Goal: Information Seeking & Learning: Learn about a topic

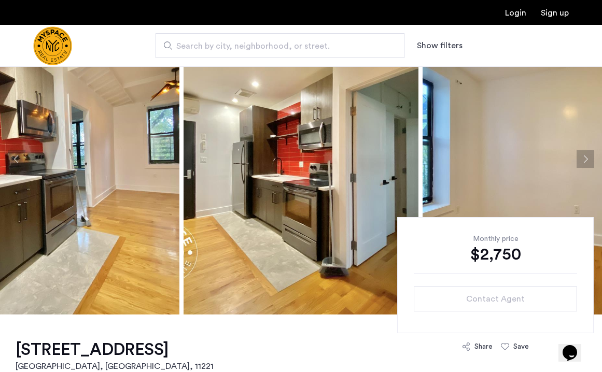
scroll to position [57, 0]
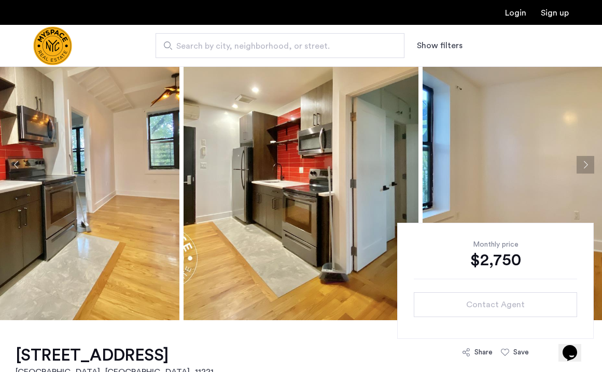
click at [587, 164] on button "Next apartment" at bounding box center [586, 165] width 18 height 18
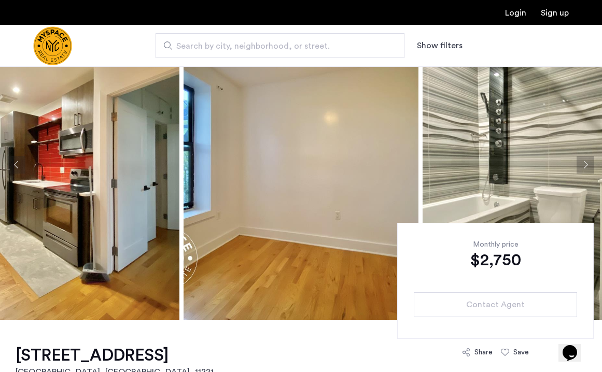
click at [587, 164] on button "Next apartment" at bounding box center [586, 165] width 18 height 18
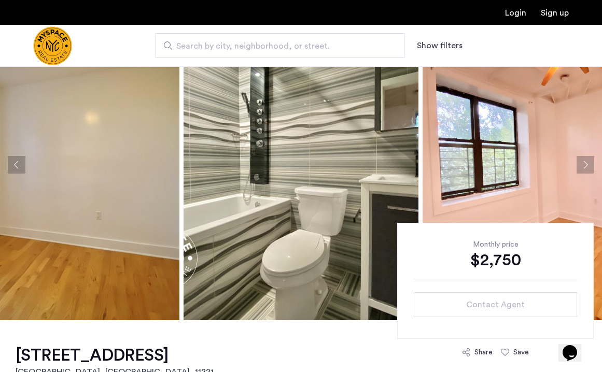
click at [587, 164] on button "Next apartment" at bounding box center [586, 165] width 18 height 18
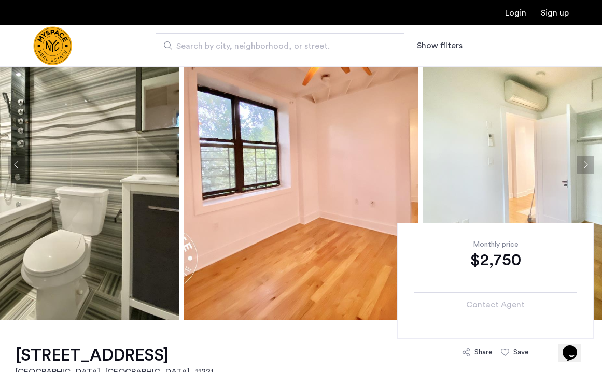
click at [587, 164] on button "Next apartment" at bounding box center [586, 165] width 18 height 18
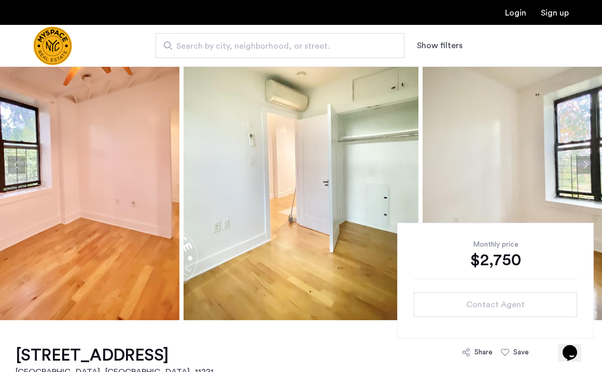
click at [587, 164] on button "Next apartment" at bounding box center [586, 165] width 18 height 18
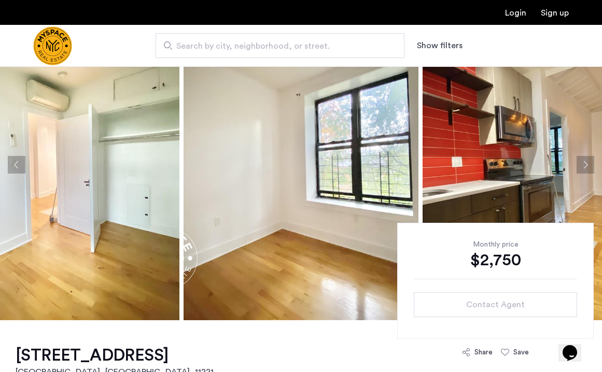
click at [587, 164] on button "Next apartment" at bounding box center [586, 165] width 18 height 18
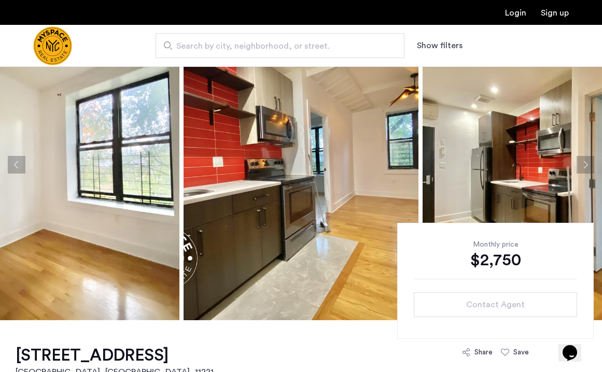
click at [587, 164] on button "Next apartment" at bounding box center [586, 165] width 18 height 18
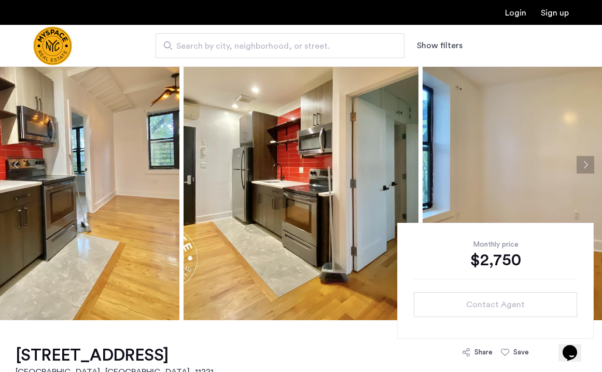
click at [587, 164] on button "Next apartment" at bounding box center [586, 165] width 18 height 18
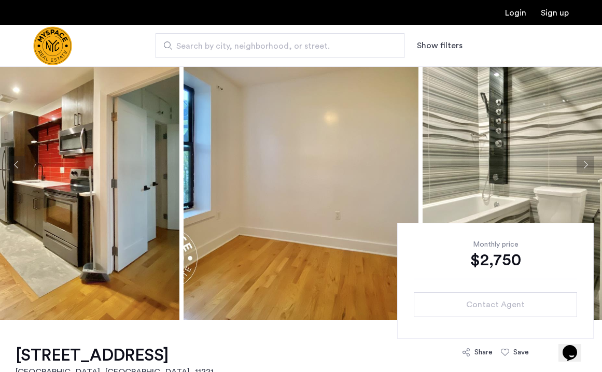
click at [588, 164] on button "Next apartment" at bounding box center [586, 165] width 18 height 18
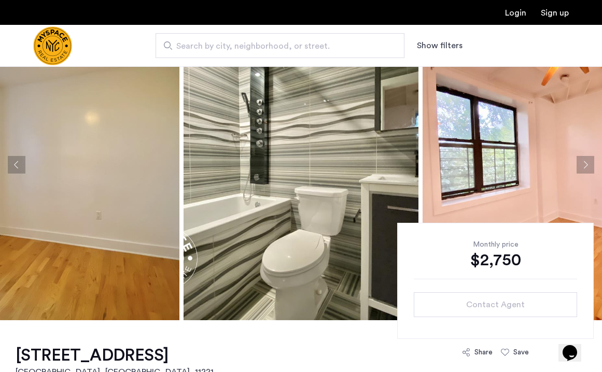
click at [588, 164] on button "Next apartment" at bounding box center [586, 165] width 18 height 18
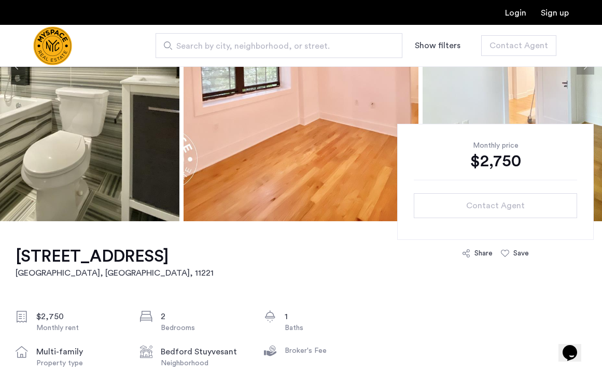
scroll to position [0, 0]
